Goal: Task Accomplishment & Management: Manage account settings

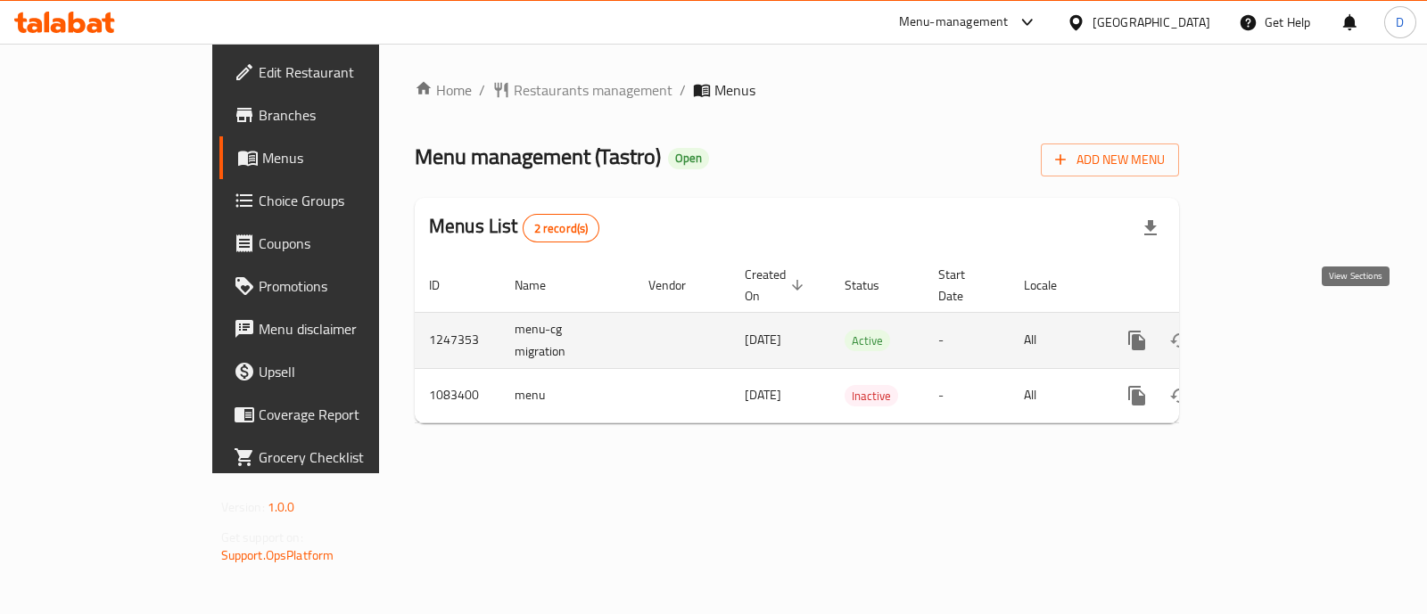
click at [1276, 330] on icon "enhanced table" at bounding box center [1265, 340] width 21 height 21
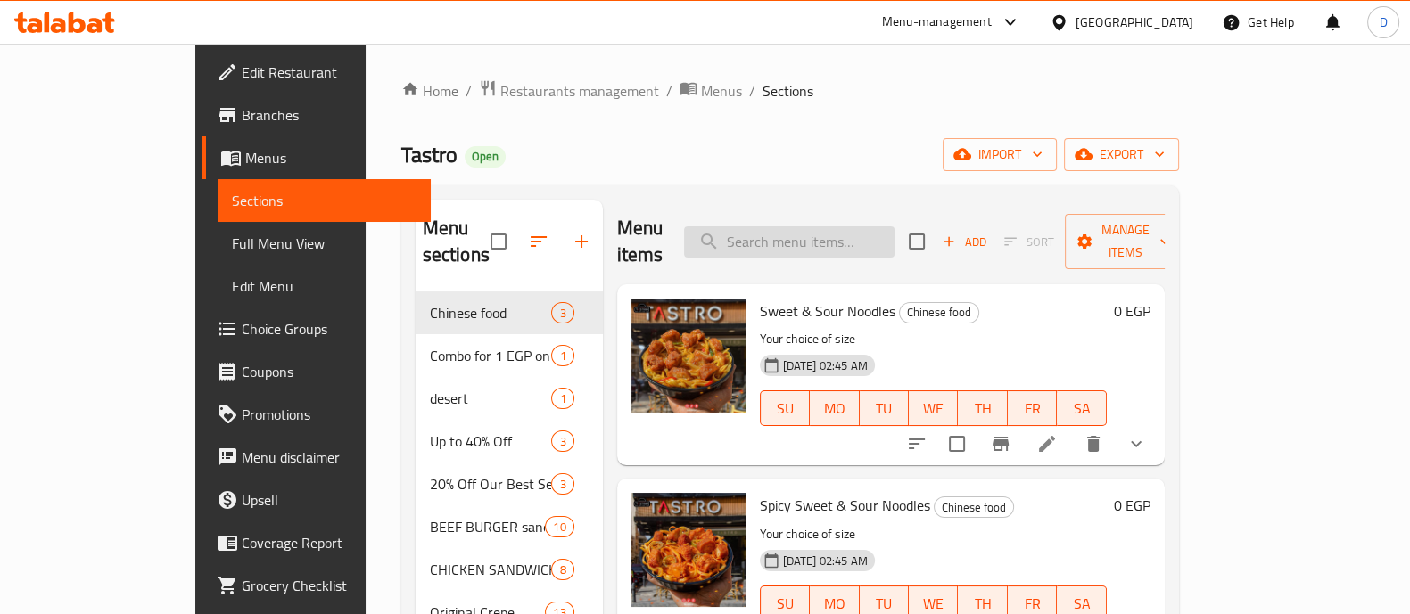
click at [858, 228] on input "search" at bounding box center [789, 242] width 210 height 31
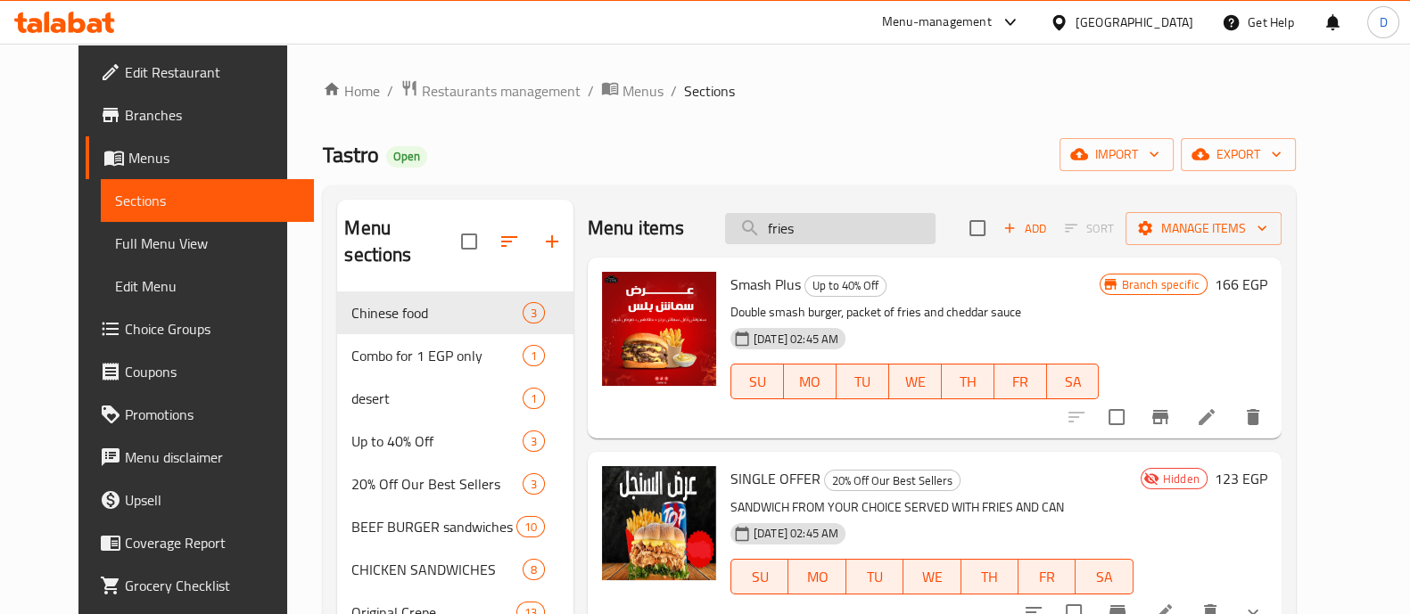
click at [856, 219] on input "fries" at bounding box center [830, 228] width 210 height 31
click at [856, 219] on input "f" at bounding box center [830, 228] width 210 height 31
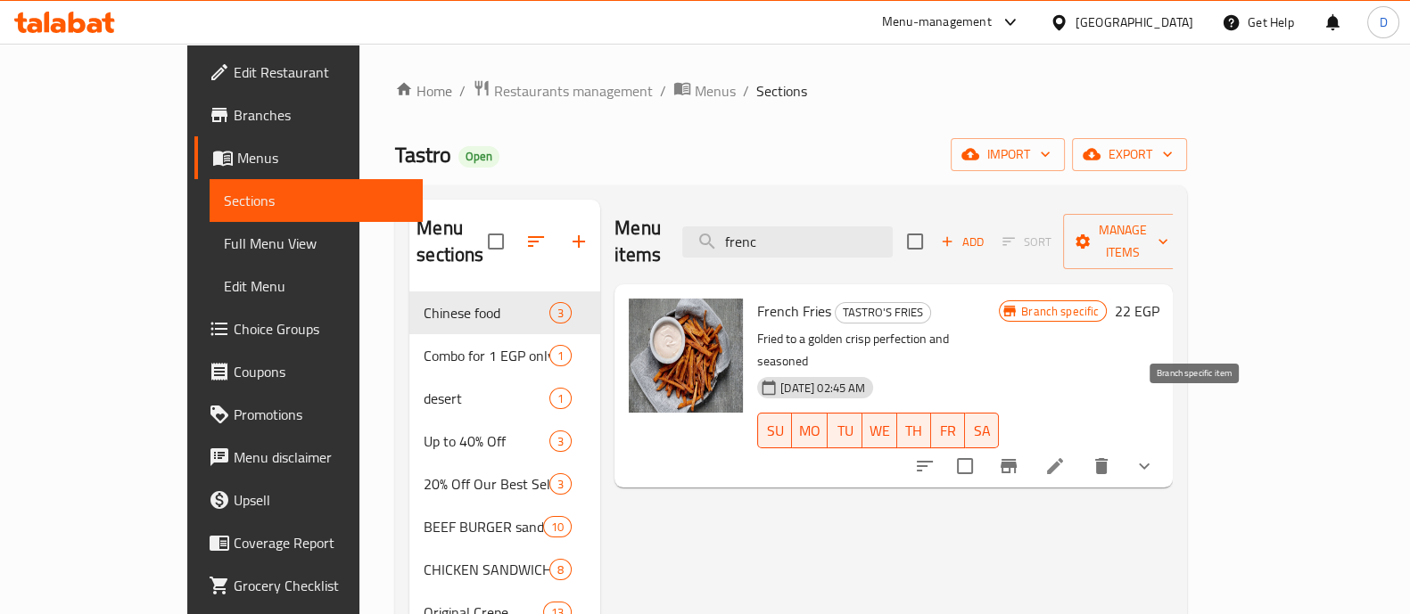
type input "frenc"
click at [1019, 456] on icon "Branch-specific-item" at bounding box center [1008, 466] width 21 height 21
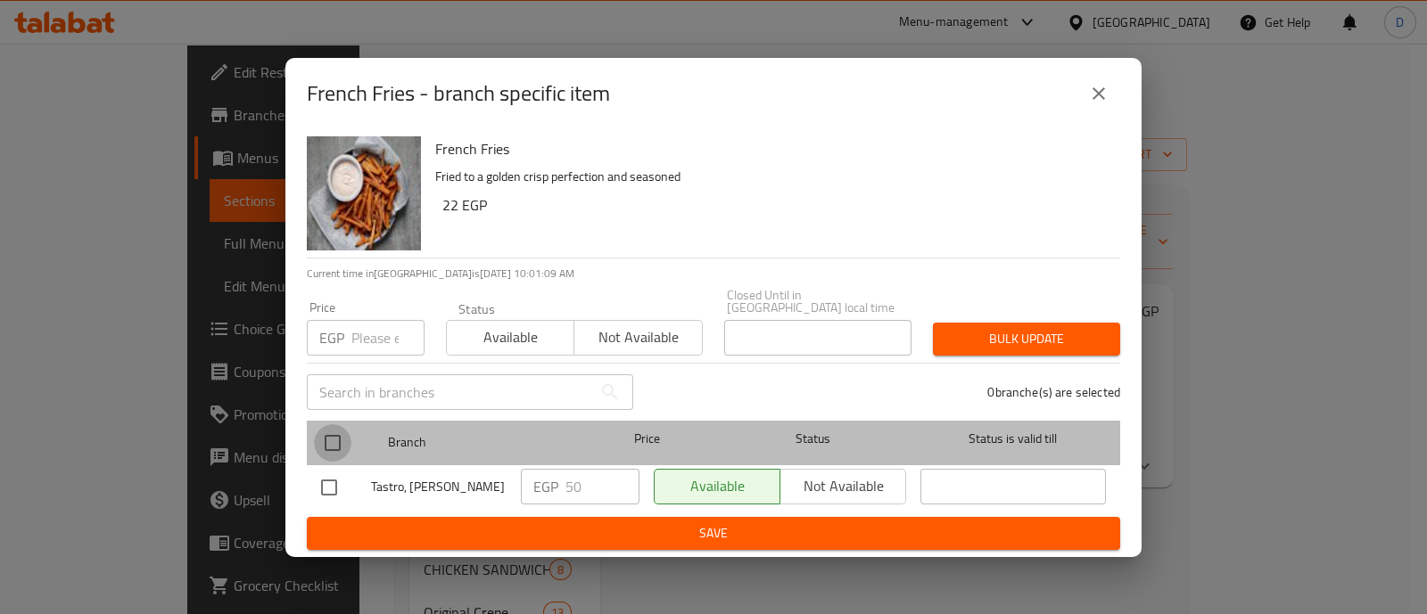
click at [332, 428] on input "checkbox" at bounding box center [332, 442] width 37 height 37
checkbox input "true"
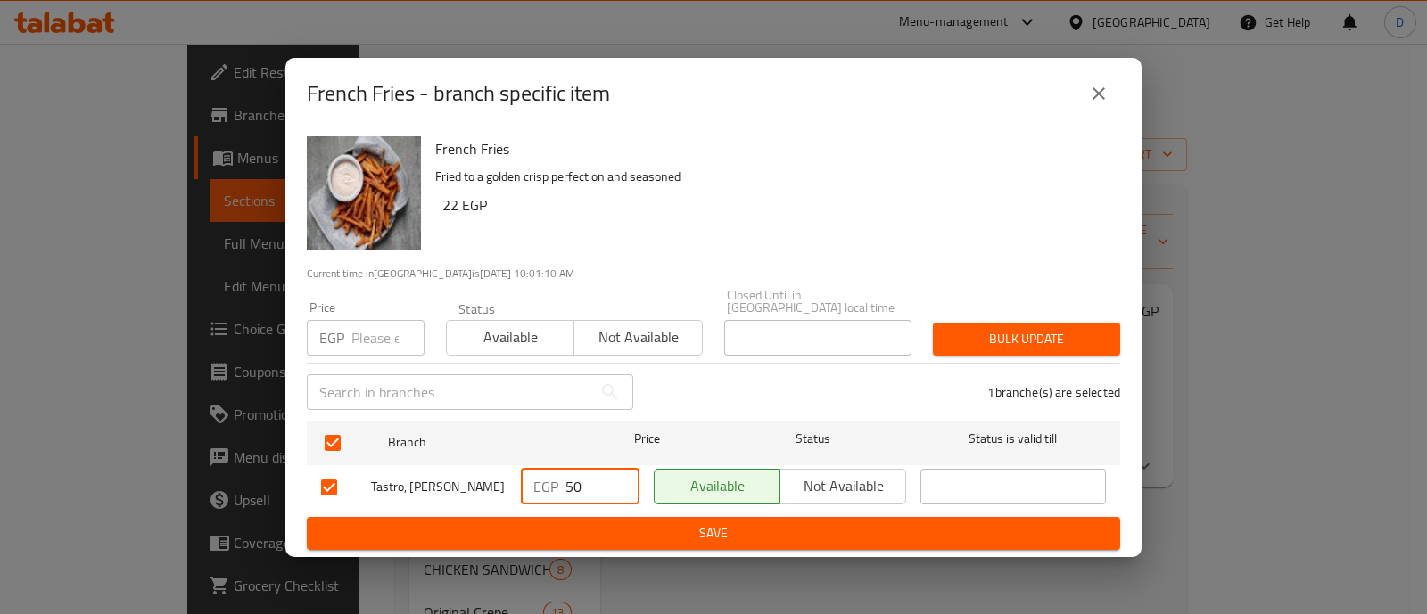
click at [570, 482] on input "50" at bounding box center [602, 487] width 74 height 36
type input "77"
click at [653, 523] on span "Save" at bounding box center [713, 534] width 785 height 22
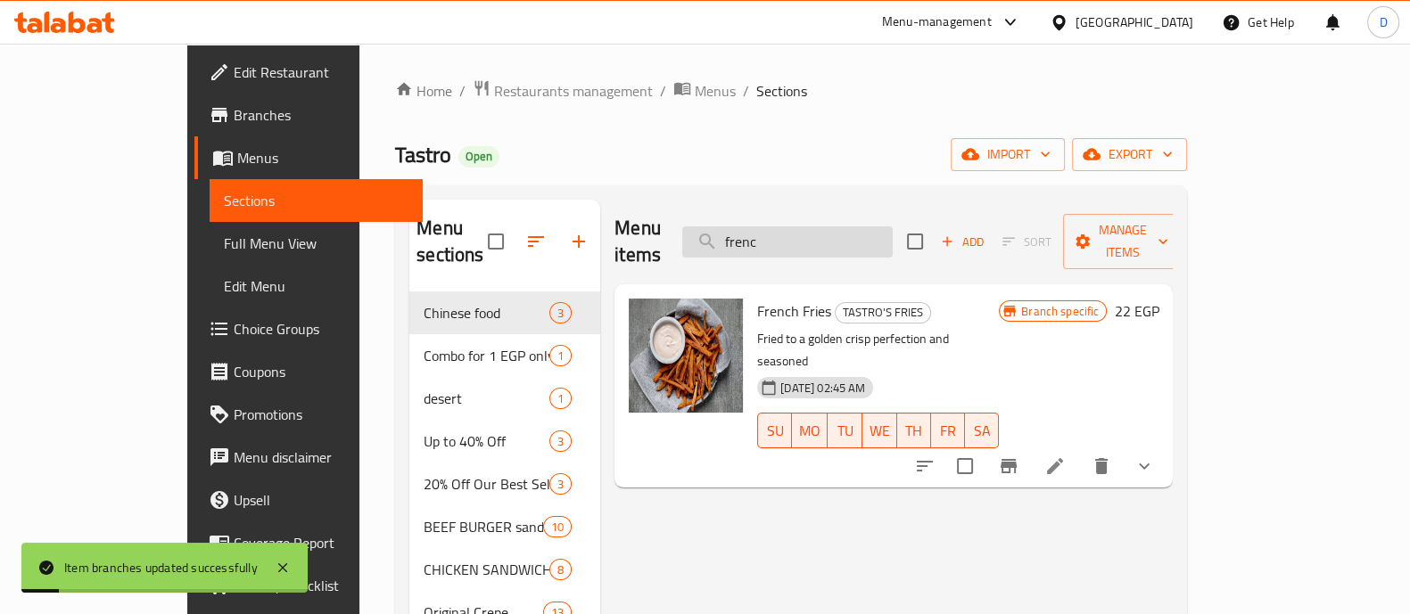
click at [834, 235] on input "frenc" at bounding box center [787, 242] width 210 height 31
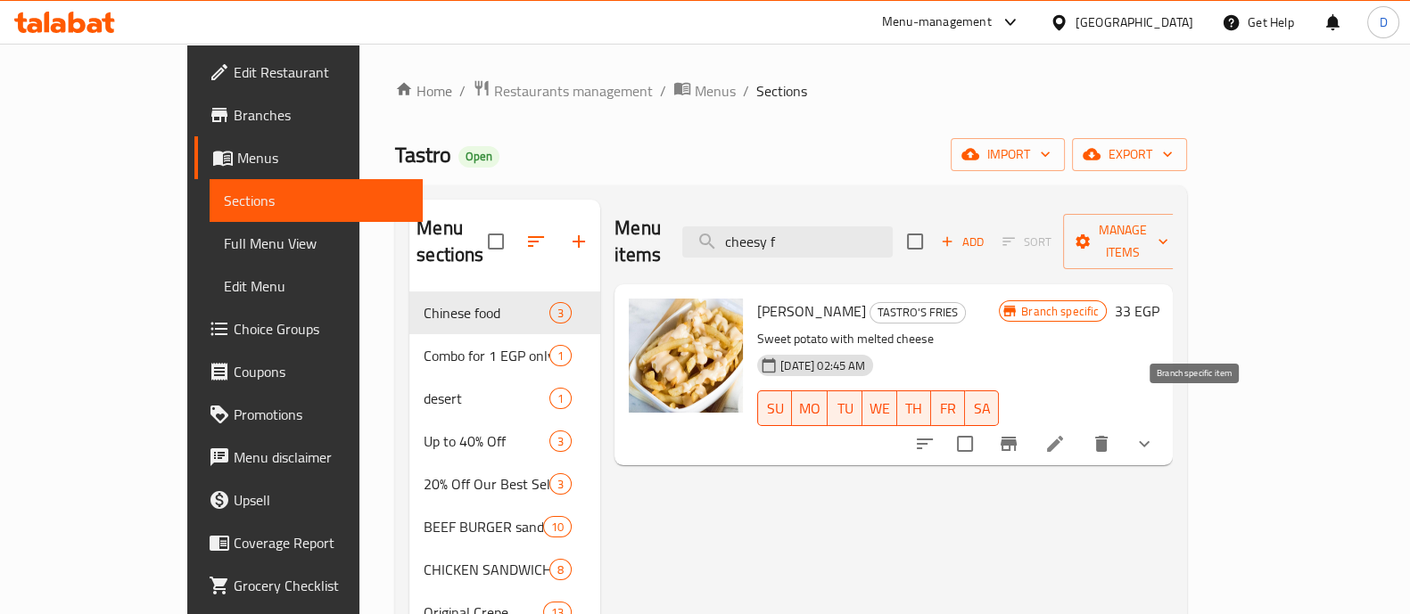
type input "cheesy f"
click at [1019, 433] on icon "Branch-specific-item" at bounding box center [1008, 443] width 21 height 21
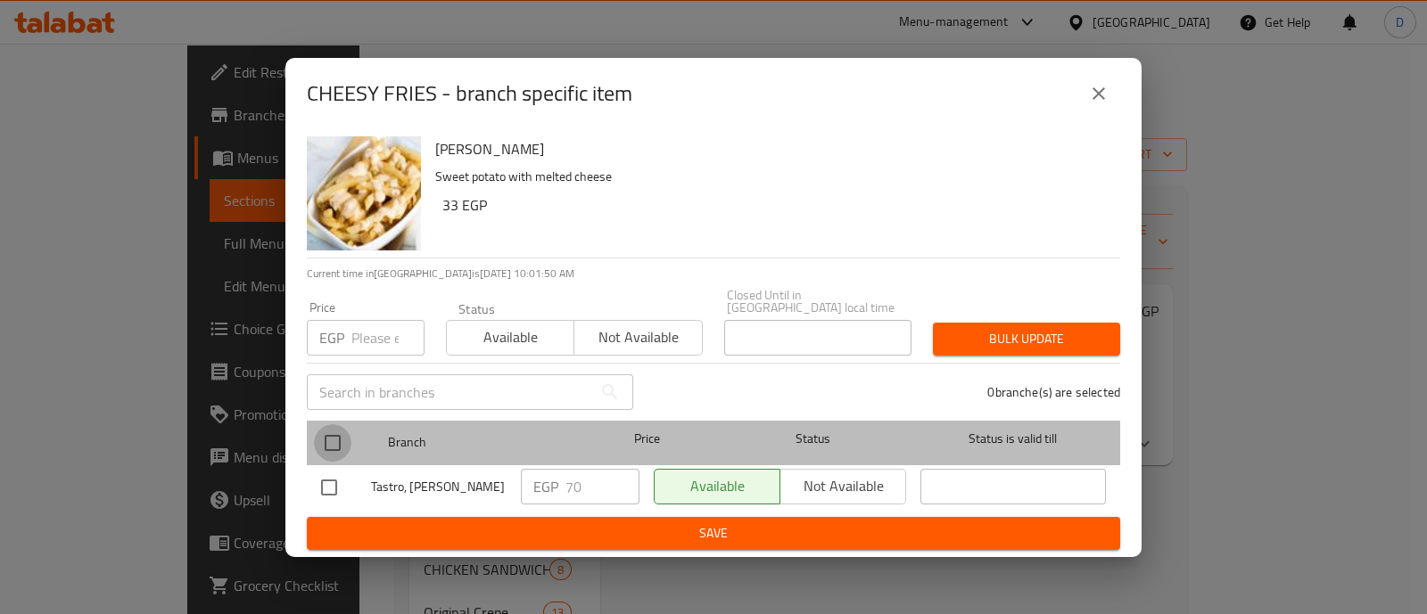
click at [345, 451] on input "checkbox" at bounding box center [332, 442] width 37 height 37
checkbox input "true"
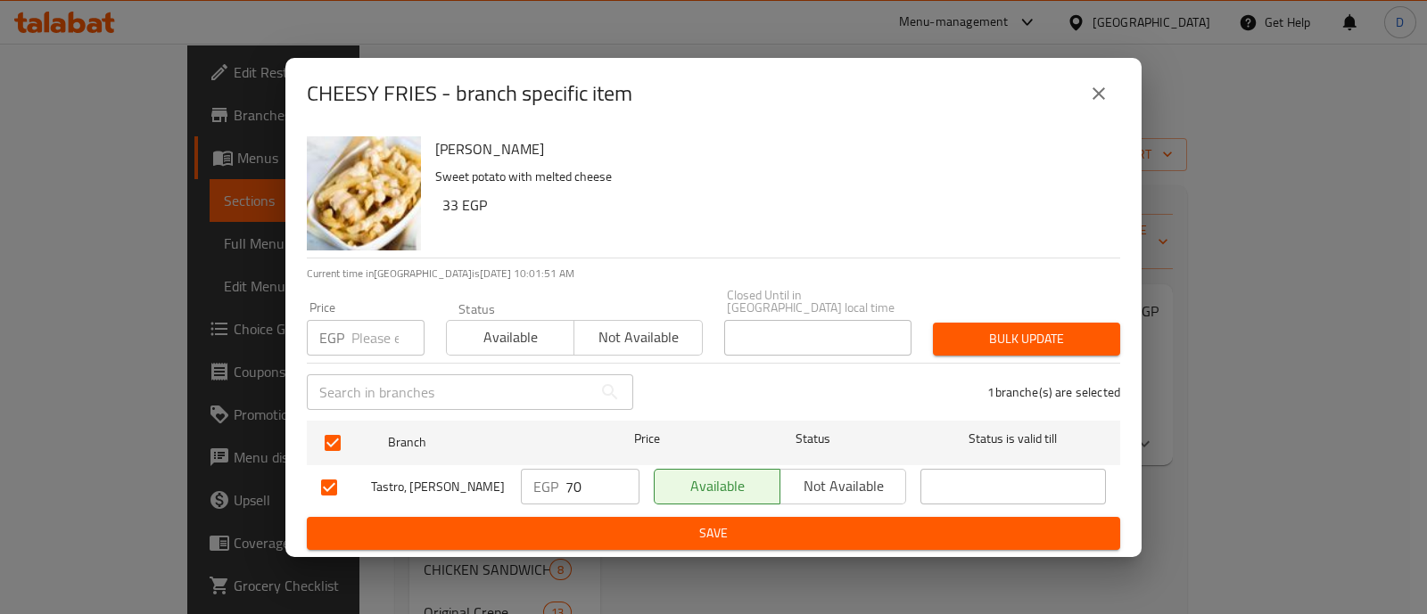
click at [592, 478] on input "70" at bounding box center [602, 487] width 74 height 36
type input "108"
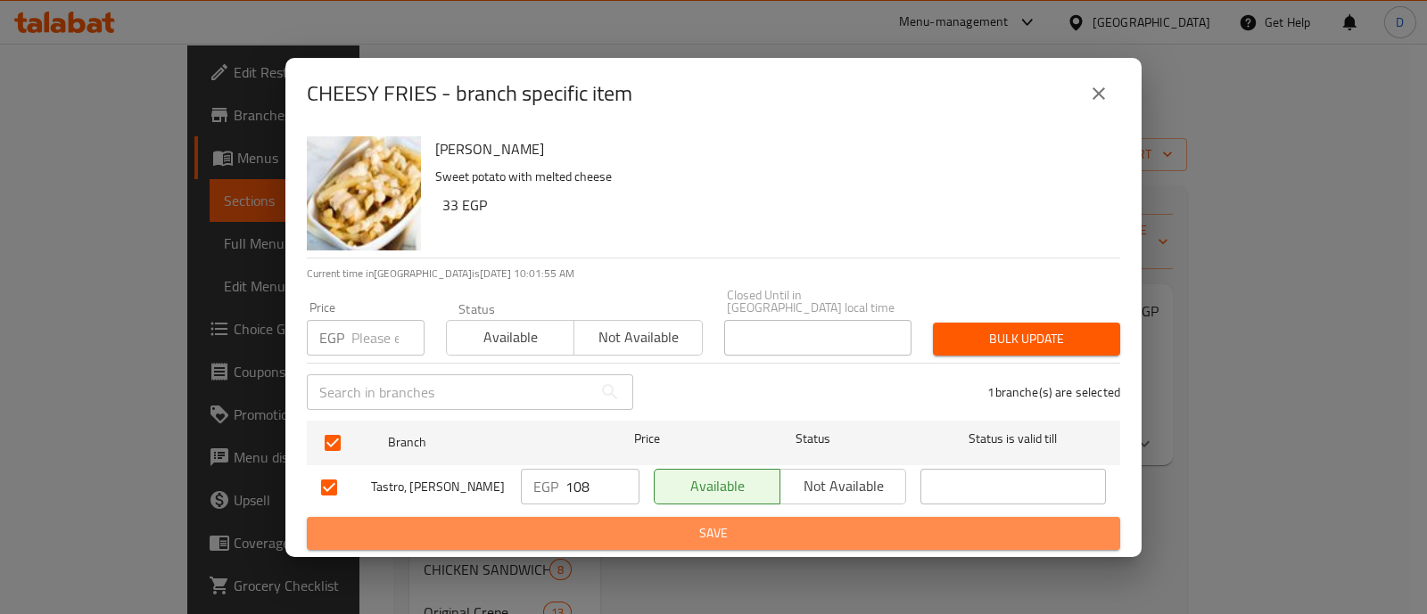
click at [654, 541] on button "Save" at bounding box center [713, 533] width 813 height 33
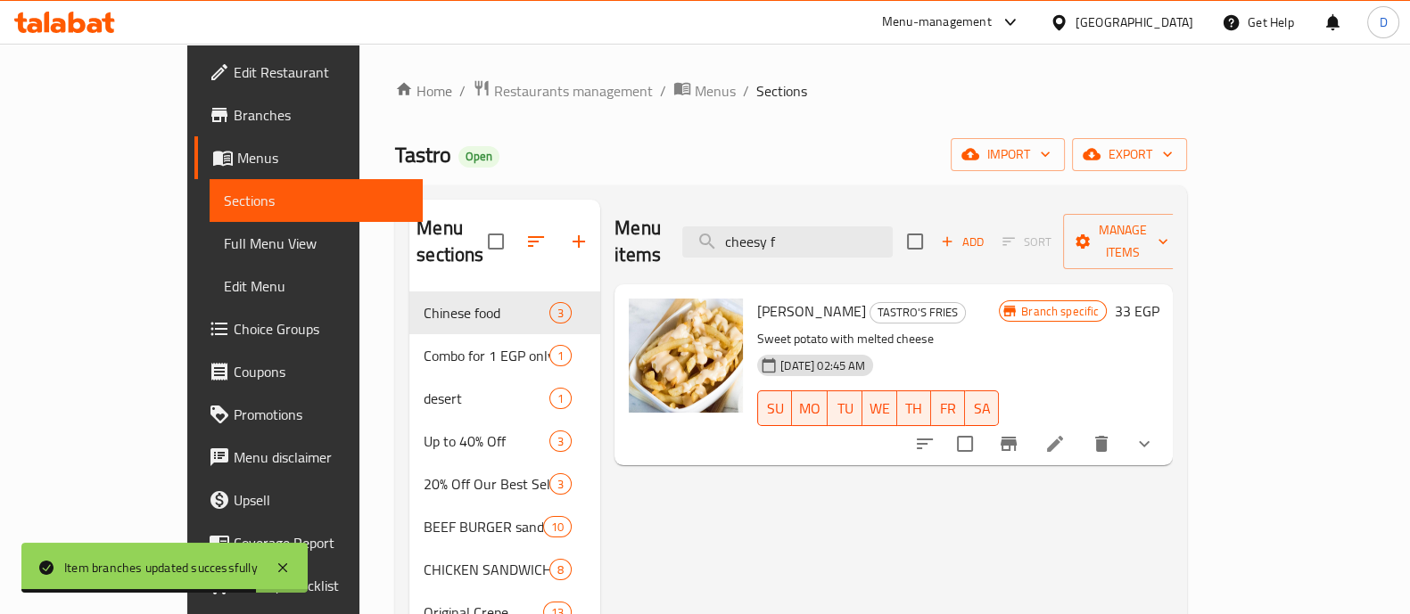
click at [80, 29] on icon at bounding box center [77, 22] width 17 height 21
